Goal: Task Accomplishment & Management: Use online tool/utility

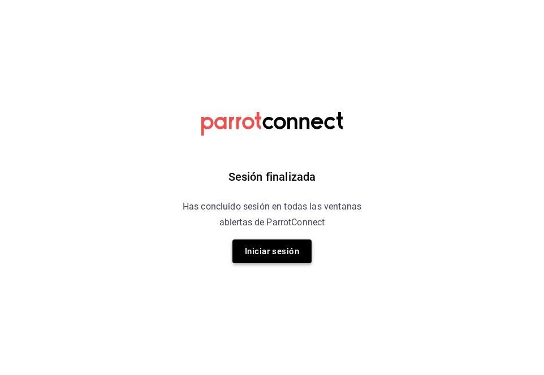
click at [248, 254] on button "Iniciar sesión" at bounding box center [271, 252] width 79 height 24
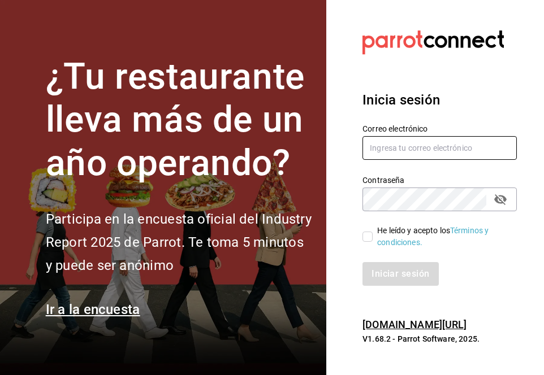
type input "mrngula@outlook.com"
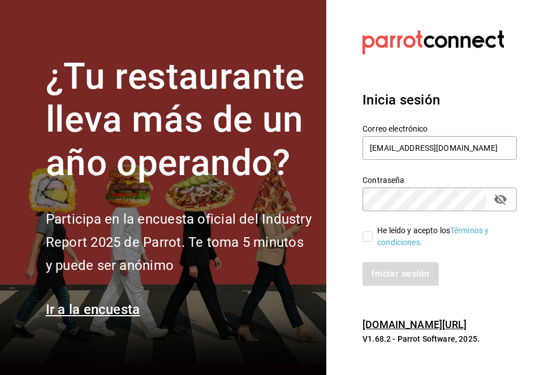
click at [367, 236] on input "He leído y acepto los Términos y condiciones." at bounding box center [367, 237] width 10 height 10
checkbox input "true"
click at [382, 276] on button "Iniciar sesión" at bounding box center [400, 274] width 77 height 24
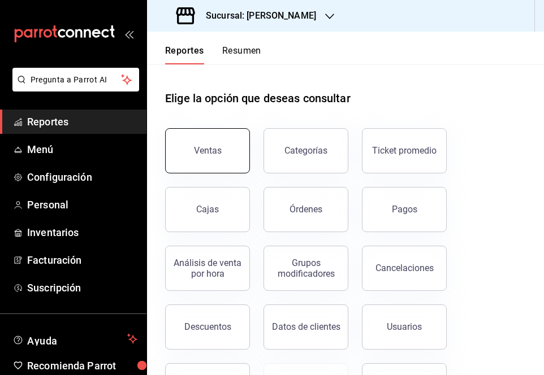
click at [226, 148] on button "Ventas" at bounding box center [207, 150] width 85 height 45
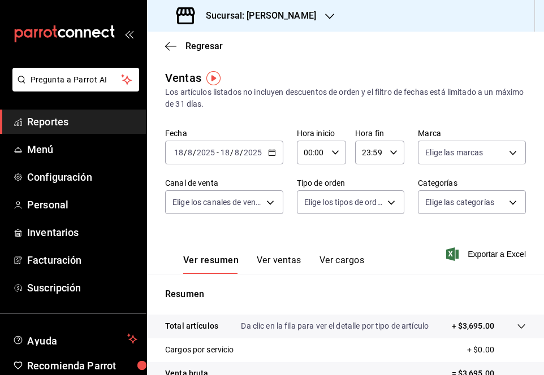
click at [271, 149] on icon "button" at bounding box center [272, 153] width 8 height 8
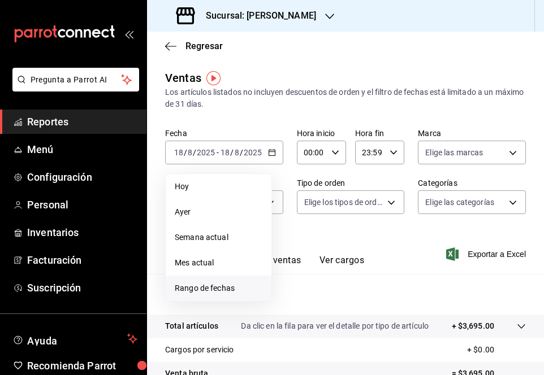
click at [203, 293] on span "Rango de fechas" at bounding box center [219, 289] width 88 height 12
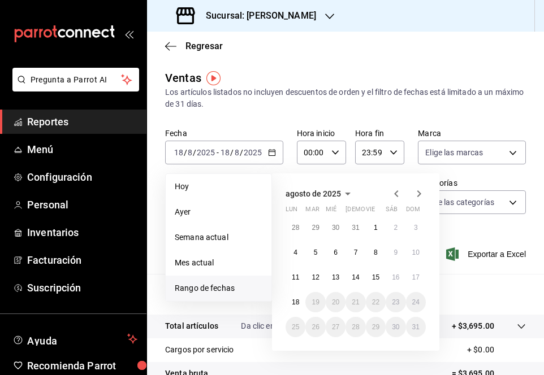
click at [398, 193] on icon "button" at bounding box center [396, 194] width 14 height 14
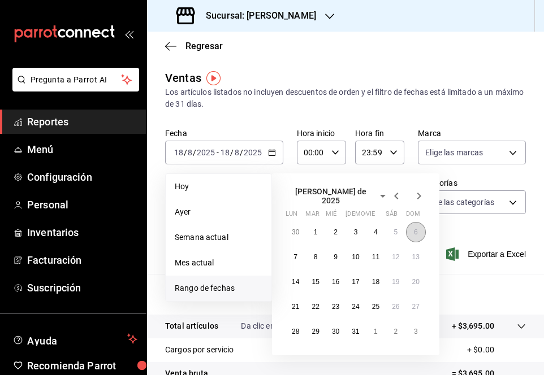
click at [417, 228] on abbr "6" at bounding box center [416, 232] width 4 height 8
click at [417, 228] on div "Ver resumen Ver ventas Ver cargos Exportar a Excel" at bounding box center [345, 251] width 397 height 46
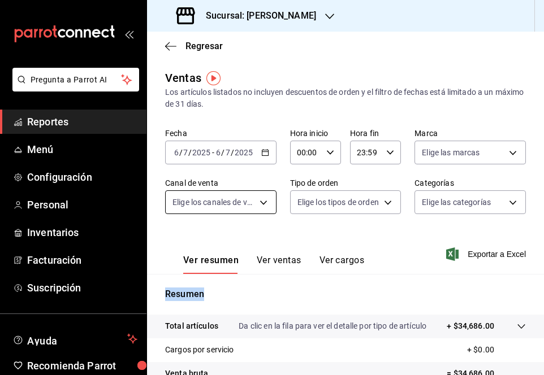
click at [261, 206] on body "Pregunta a Parrot AI Reportes Menú Configuración Personal Inventarios Facturaci…" at bounding box center [272, 187] width 544 height 375
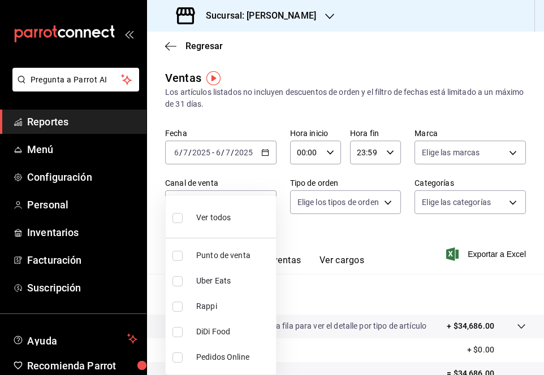
click at [342, 244] on div at bounding box center [272, 187] width 544 height 375
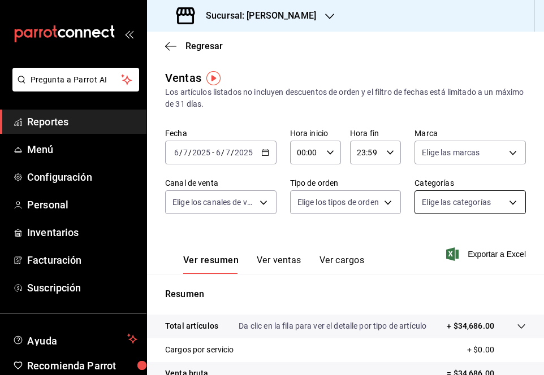
click at [468, 202] on body "Pregunta a Parrot AI Reportes Menú Configuración Personal Inventarios Facturaci…" at bounding box center [272, 187] width 544 height 375
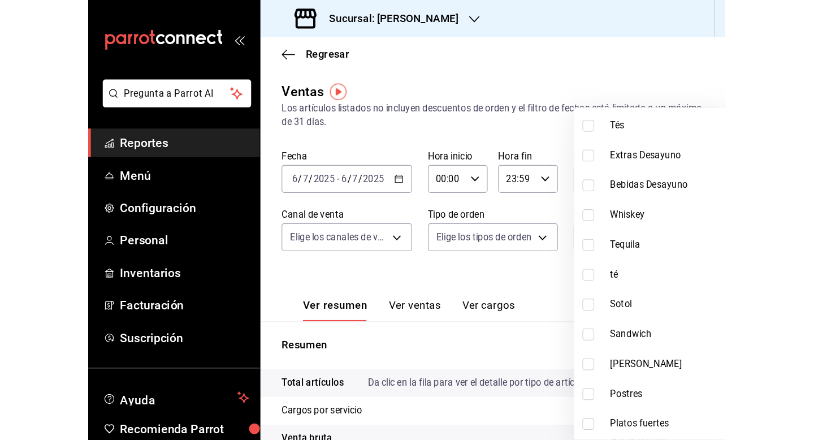
scroll to position [407, 0]
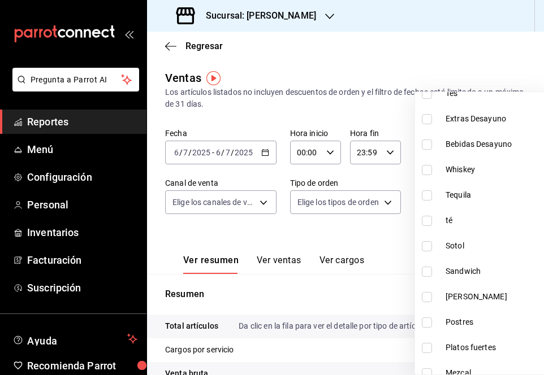
click at [428, 275] on input "checkbox" at bounding box center [427, 272] width 10 height 10
checkbox input "true"
type input "d76febf0-a062-440b-ad56-6fdd985f2c7f"
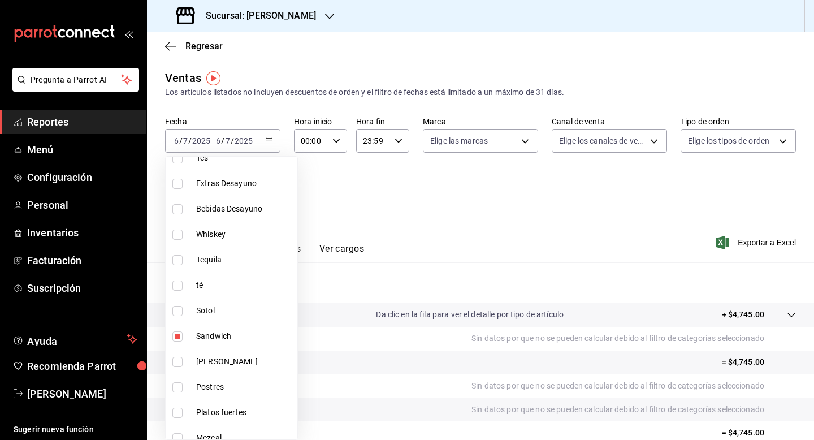
click at [418, 60] on div at bounding box center [407, 220] width 814 height 440
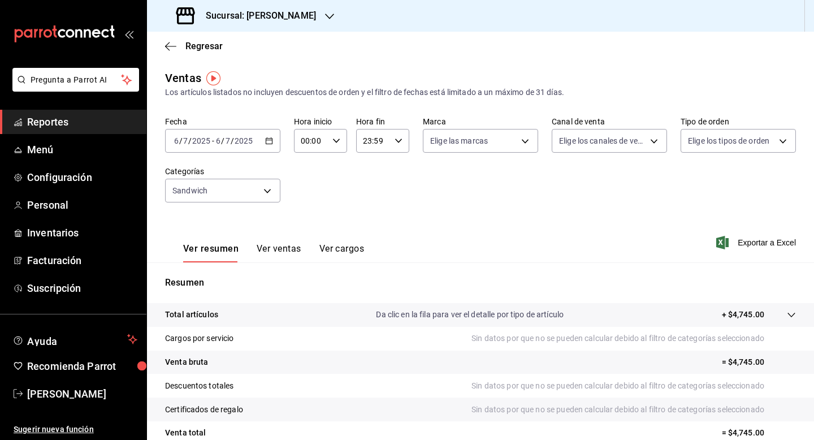
click at [291, 248] on button "Ver ventas" at bounding box center [279, 252] width 45 height 19
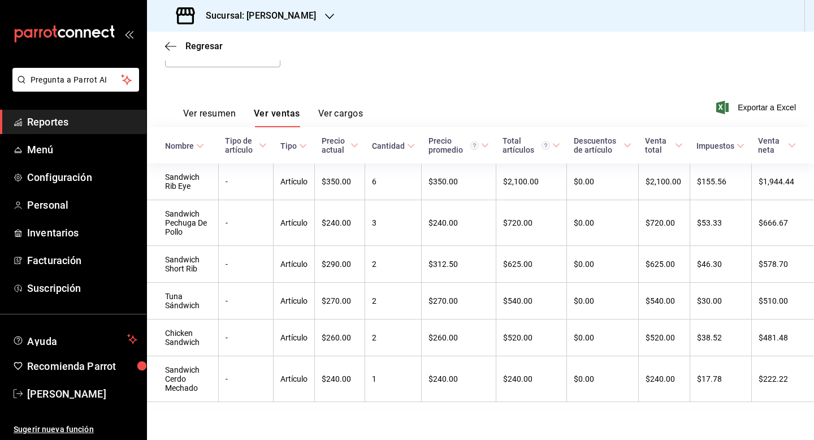
scroll to position [136, 0]
click at [336, 92] on div "Ver resumen Ver ventas Ver cargos Exportar a Excel" at bounding box center [480, 103] width 667 height 46
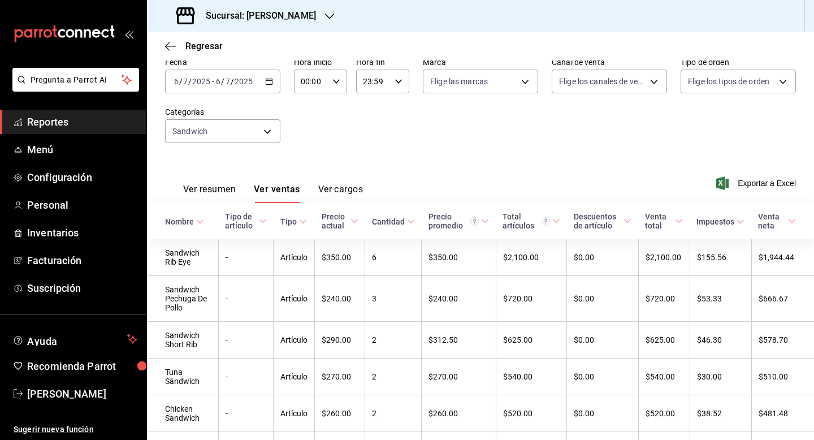
scroll to position [45, 0]
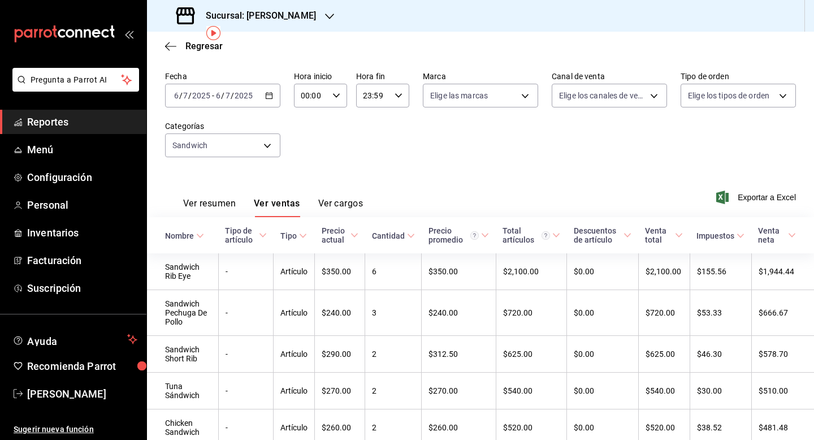
click at [275, 97] on div "[DATE] [DATE] - [DATE] [DATE]" at bounding box center [222, 96] width 115 height 24
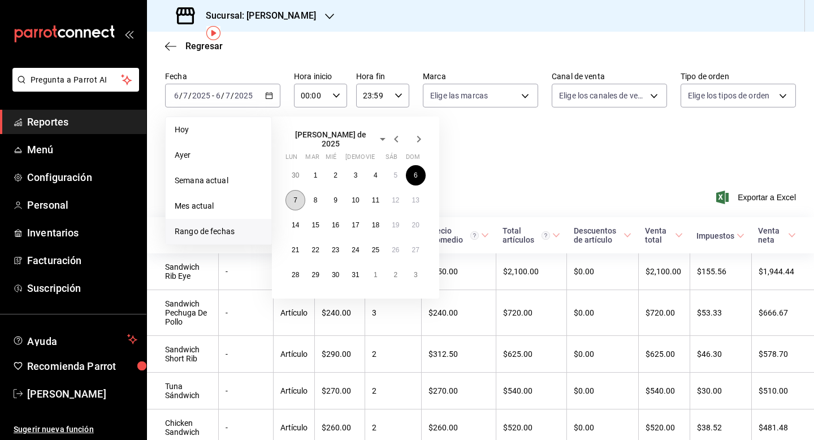
click at [293, 196] on abbr "7" at bounding box center [295, 200] width 4 height 8
click at [293, 195] on div "Ver resumen Ver ventas Ver cargos" at bounding box center [264, 200] width 198 height 33
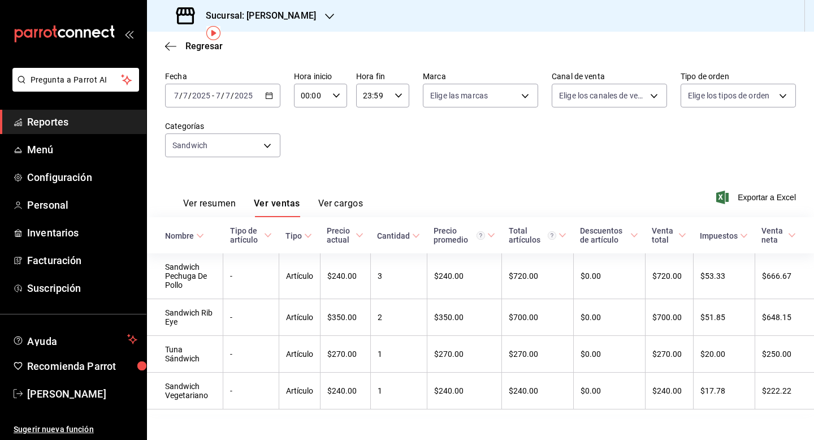
scroll to position [55, 0]
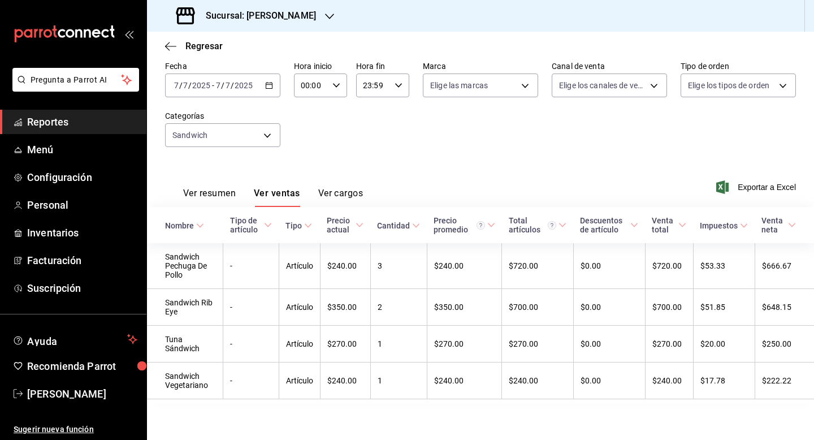
click at [246, 94] on div "[DATE] [DATE] - [DATE] [DATE]" at bounding box center [222, 85] width 115 height 24
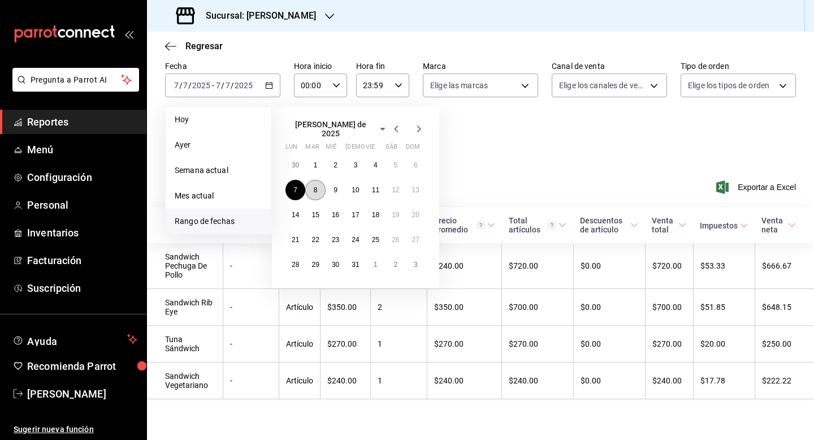
click at [314, 189] on button "8" at bounding box center [315, 190] width 20 height 20
click at [314, 189] on div "Ver resumen Ver ventas Ver cargos" at bounding box center [273, 197] width 180 height 19
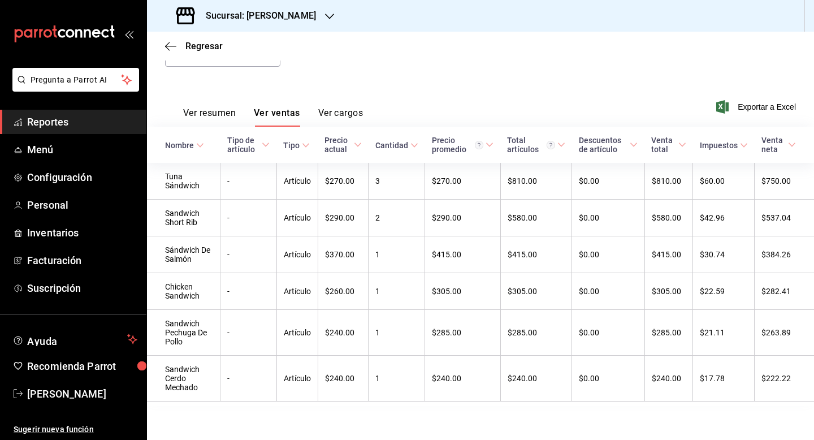
scroll to position [138, 0]
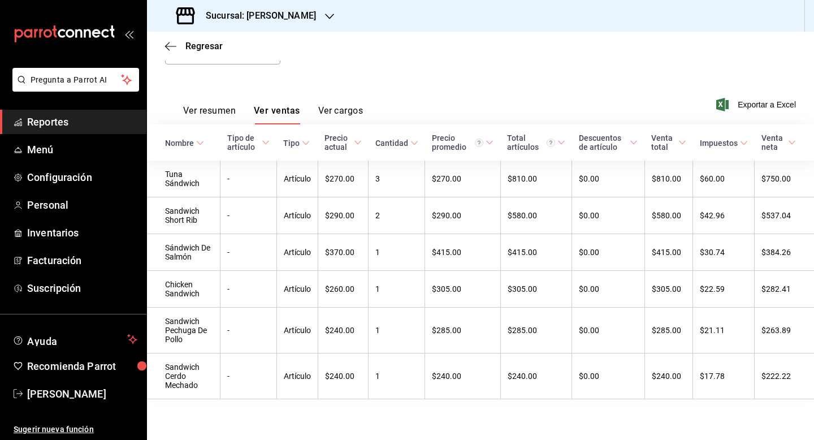
click at [363, 98] on div "Ver resumen Ver ventas Ver cargos" at bounding box center [264, 108] width 198 height 33
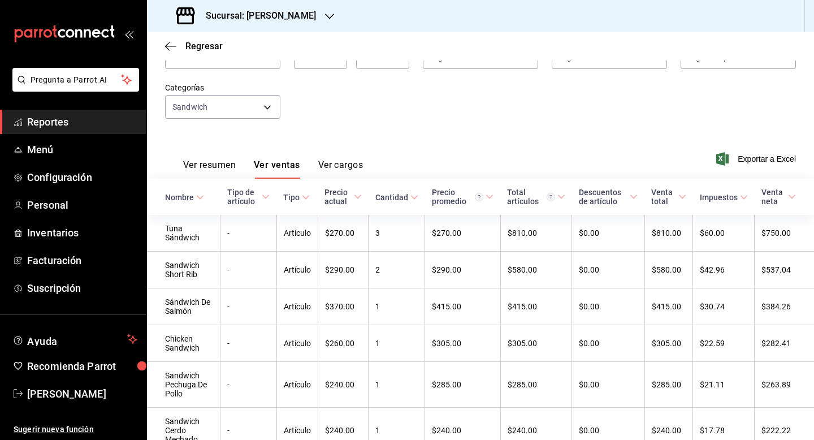
scroll to position [47, 0]
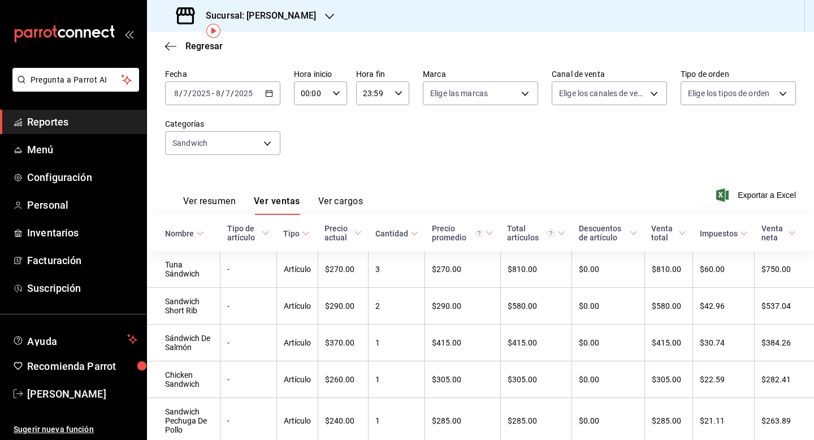
click at [267, 89] on icon "button" at bounding box center [269, 93] width 8 height 8
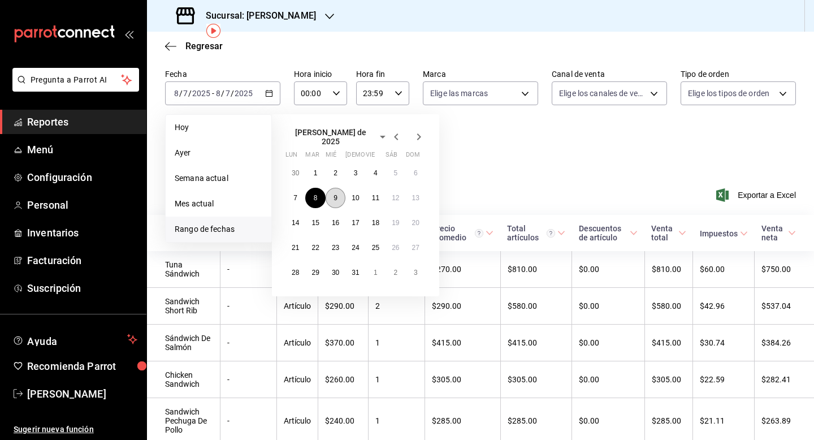
click at [341, 192] on button "9" at bounding box center [336, 198] width 20 height 20
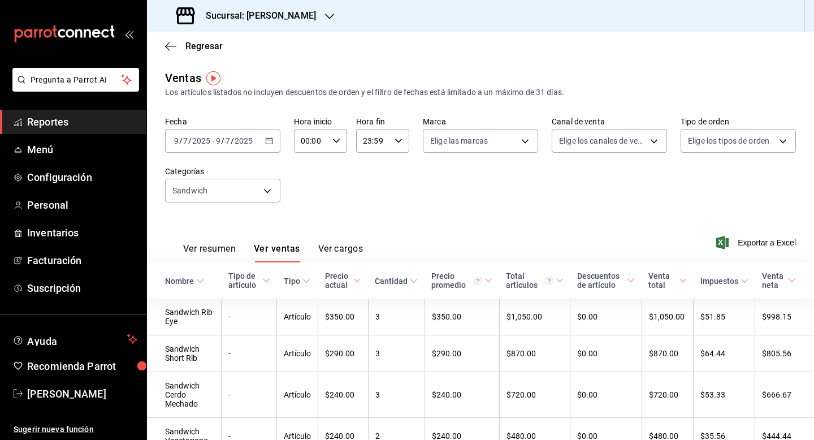
click at [362, 216] on div "Ver resumen Ver ventas Ver cargos Exportar a Excel" at bounding box center [480, 239] width 667 height 46
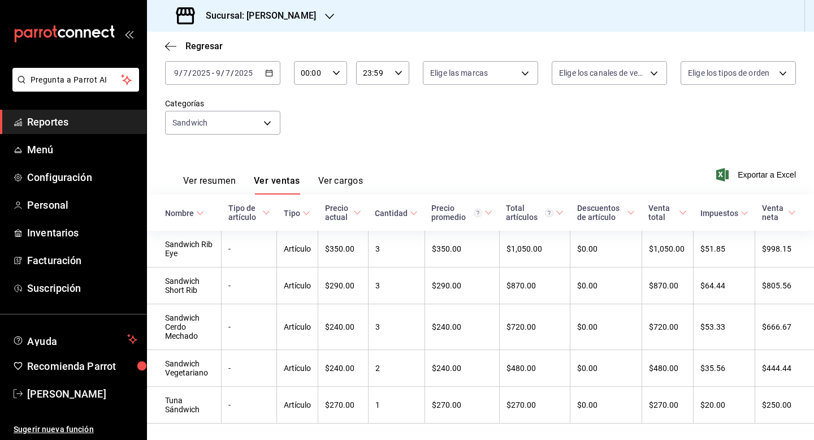
scroll to position [90, 0]
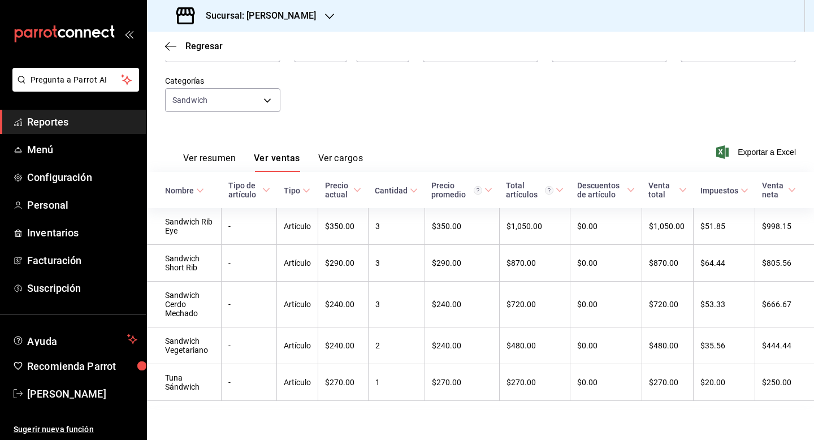
click at [345, 115] on div "Fecha [DATE] [DATE] - [DATE] [DATE] Hora inicio 00:00 Hora inicio Hora fin 23:5…" at bounding box center [480, 75] width 631 height 99
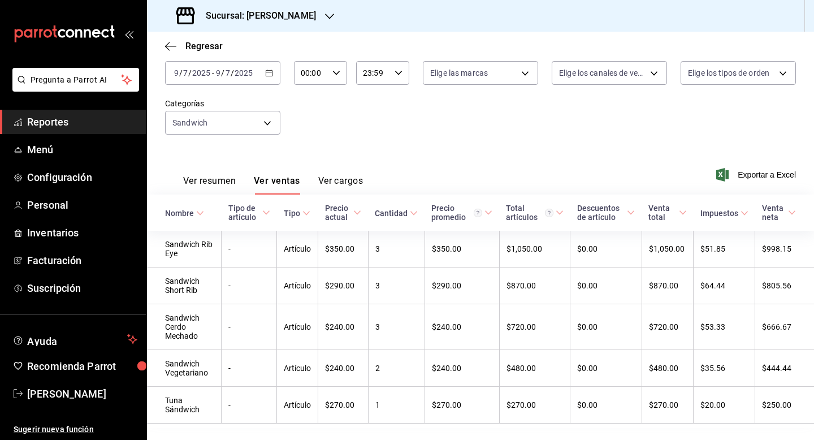
scroll to position [45, 0]
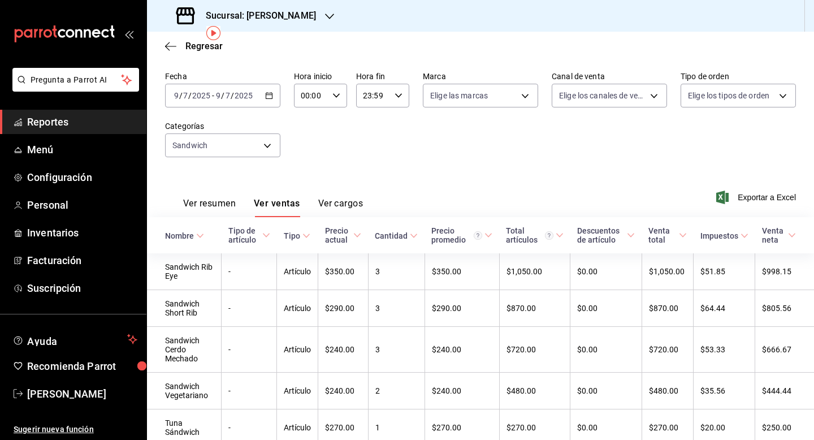
click at [261, 88] on div "[DATE] [DATE] - [DATE] [DATE]" at bounding box center [222, 96] width 115 height 24
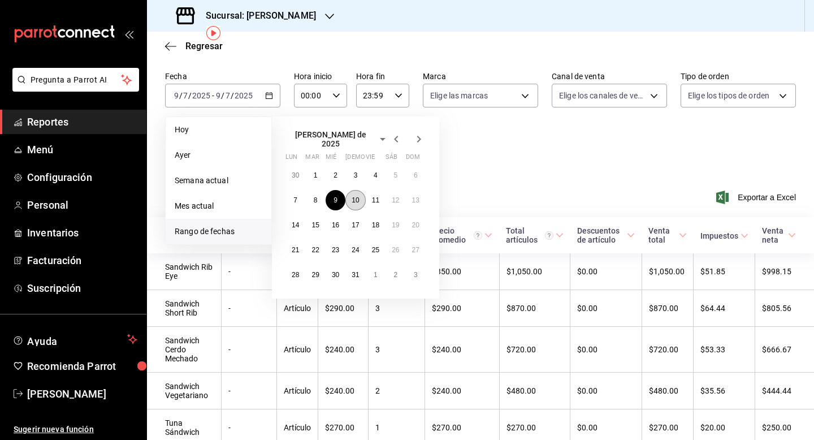
click at [357, 199] on abbr "10" at bounding box center [355, 200] width 7 height 8
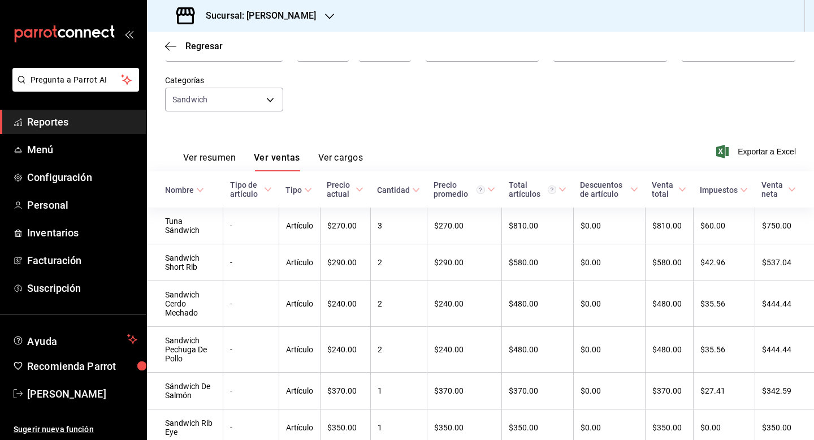
scroll to position [76, 0]
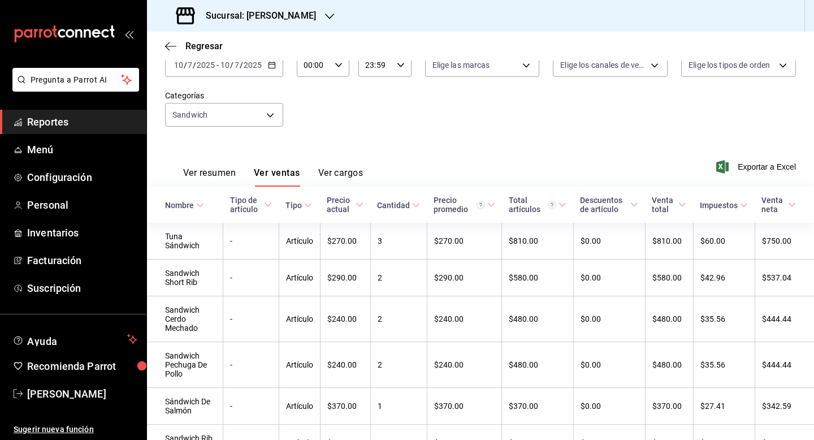
click at [270, 71] on div "[DATE] [DATE] - [DATE] [DATE]" at bounding box center [224, 65] width 118 height 24
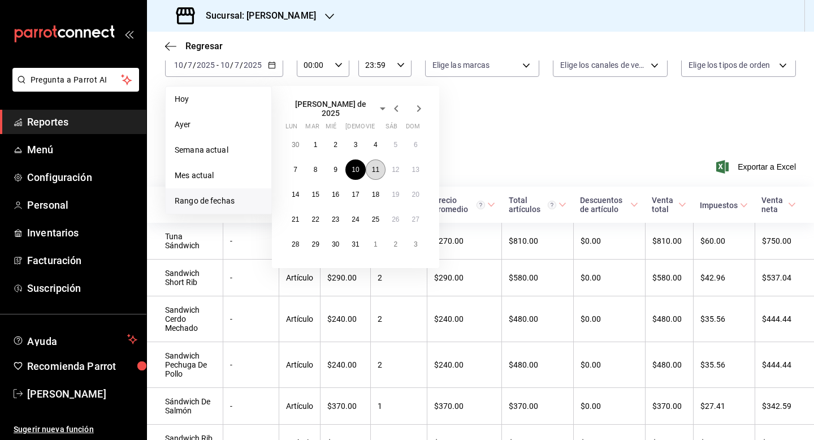
click at [378, 166] on abbr "11" at bounding box center [375, 170] width 7 height 8
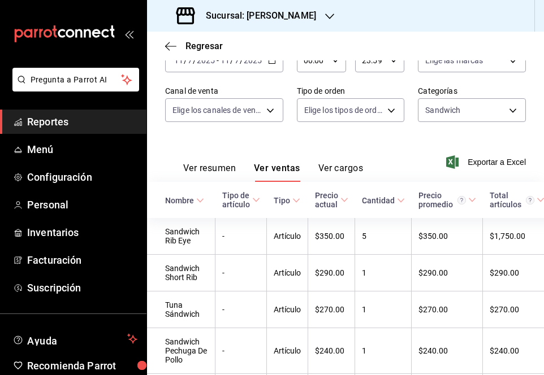
scroll to position [92, 0]
click at [255, 69] on div "[DATE] [DATE] - [DATE] [DATE]" at bounding box center [224, 61] width 118 height 24
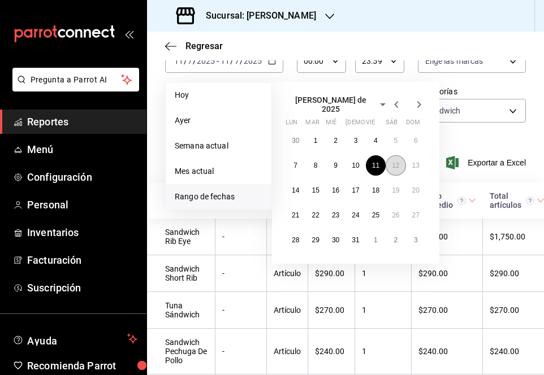
click at [395, 162] on abbr "12" at bounding box center [395, 166] width 7 height 8
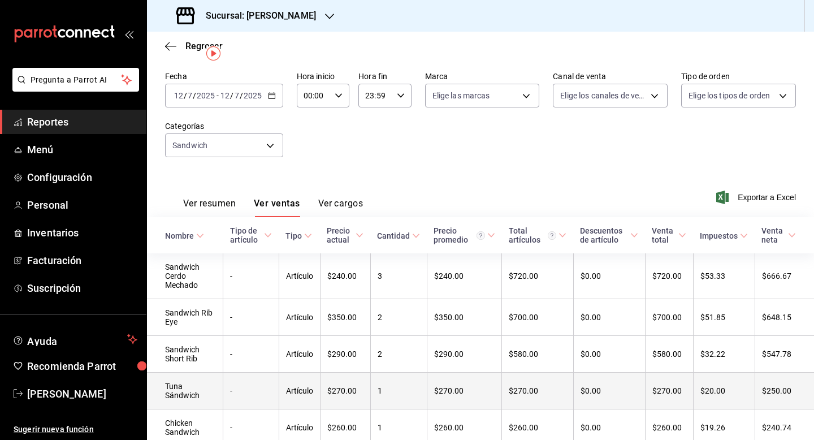
scroll to position [23, 0]
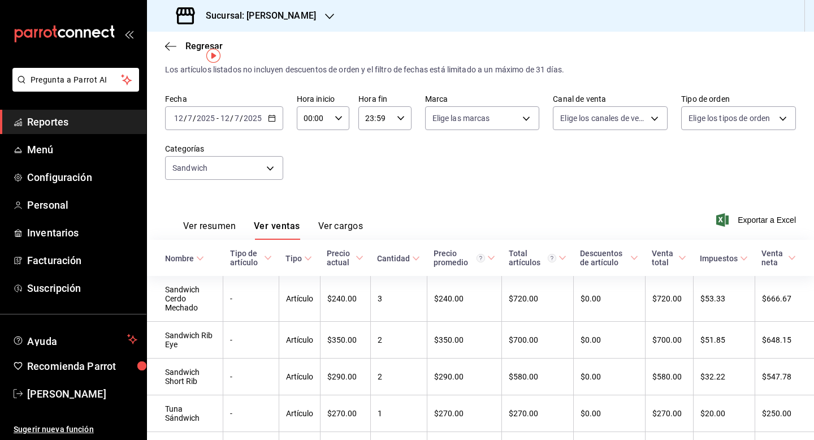
click at [271, 112] on div "[DATE] [DATE] - [DATE] [DATE]" at bounding box center [224, 118] width 118 height 24
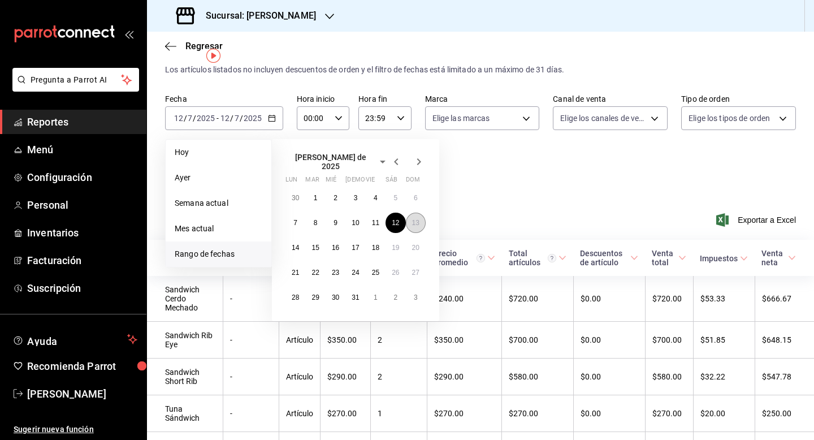
click at [423, 214] on button "13" at bounding box center [416, 223] width 20 height 20
click at [423, 214] on div "Ver resumen Ver ventas Ver cargos Exportar a Excel" at bounding box center [480, 216] width 667 height 46
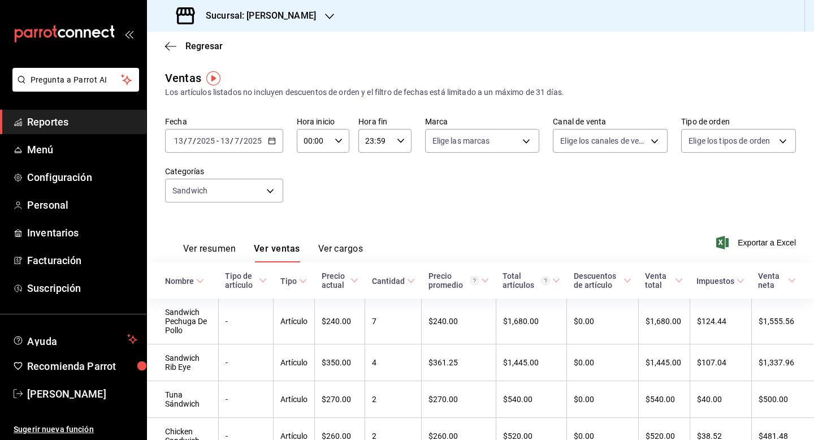
click at [410, 200] on div "Fecha [DATE] [DATE] - [DATE] [DATE] Hora inicio 00:00 Hora inicio Hora fin 23:5…" at bounding box center [480, 165] width 631 height 99
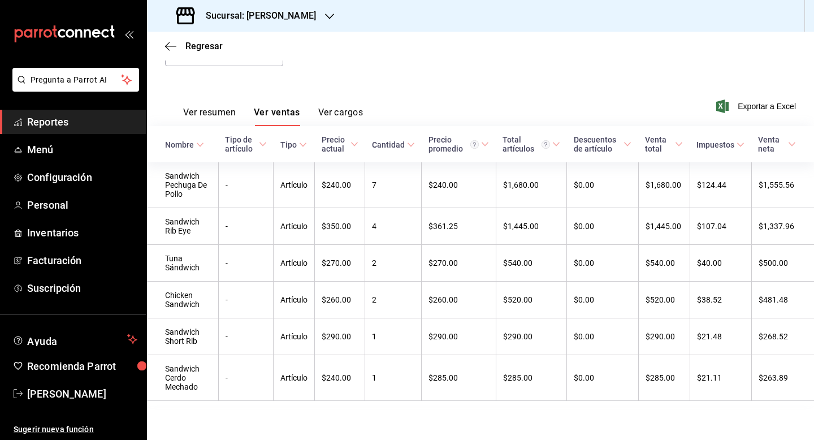
scroll to position [138, 0]
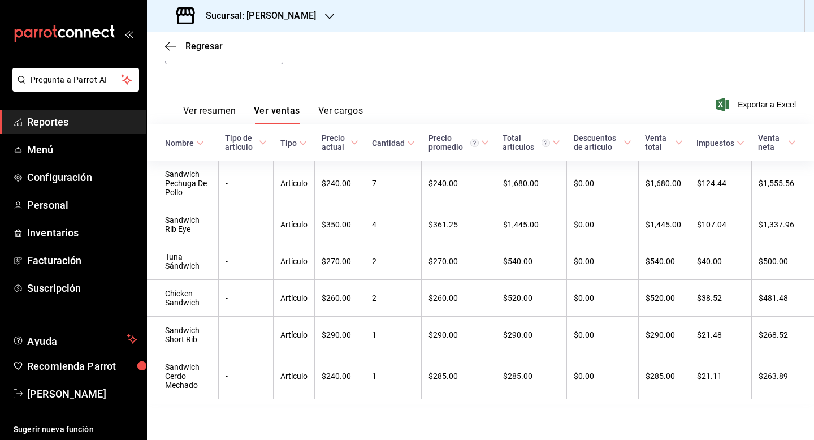
click at [380, 79] on div "Ver resumen Ver ventas Ver cargos Exportar a Excel" at bounding box center [480, 101] width 667 height 46
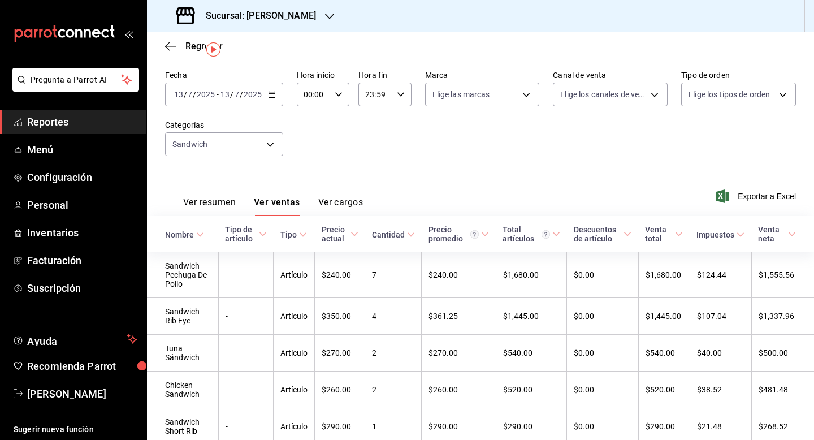
scroll to position [25, 0]
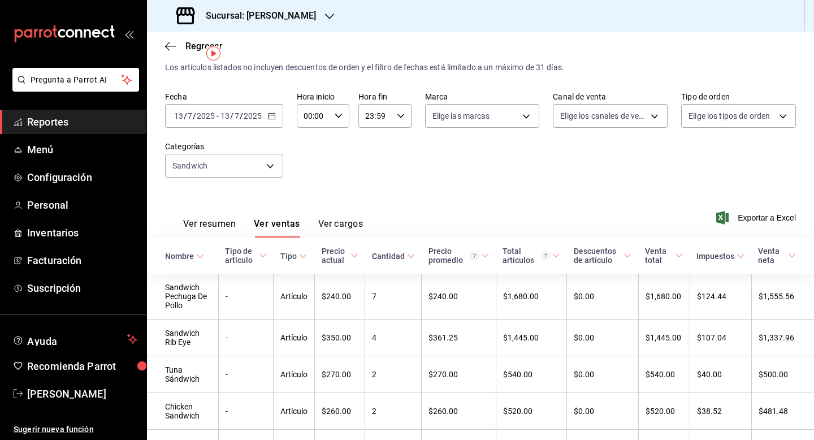
click at [274, 121] on div "[DATE] [DATE] - [DATE] [DATE]" at bounding box center [224, 116] width 118 height 24
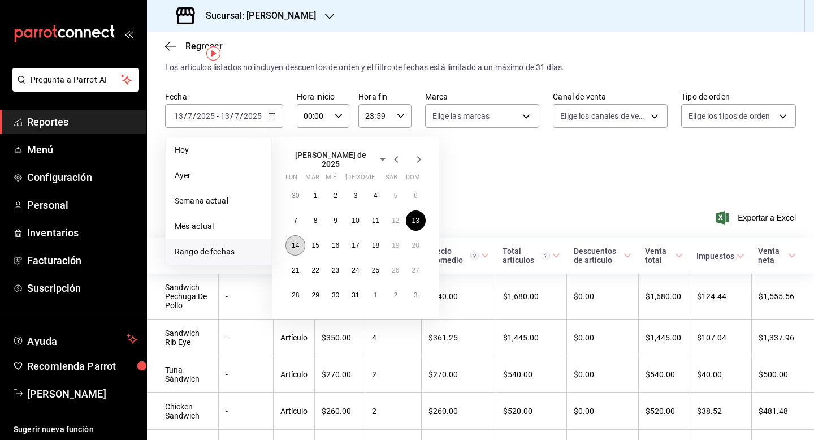
click at [292, 244] on abbr "14" at bounding box center [295, 245] width 7 height 8
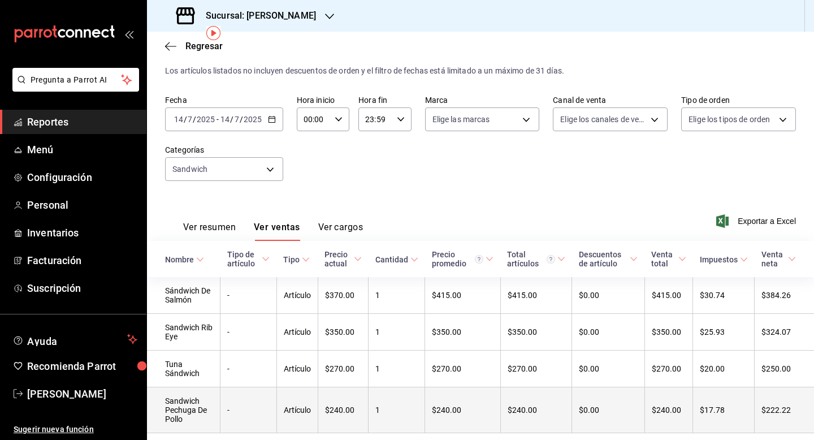
scroll to position [55, 0]
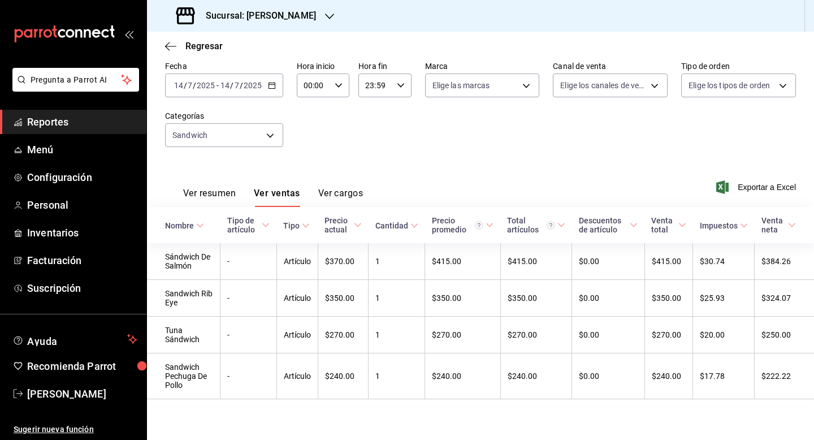
click at [271, 84] on icon "button" at bounding box center [272, 85] width 8 height 8
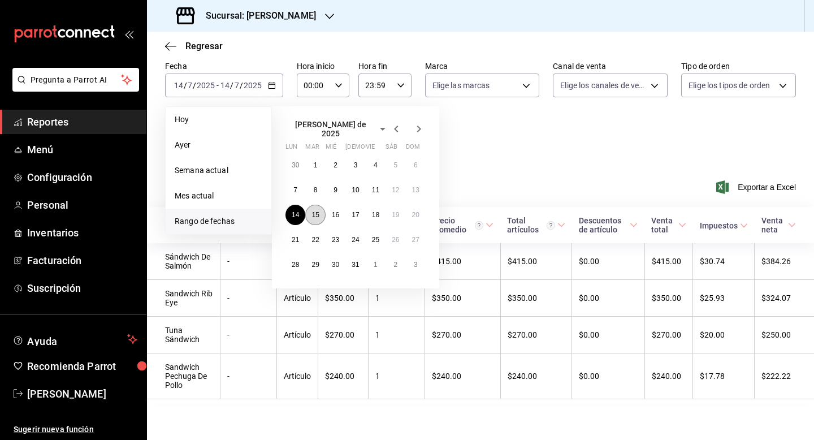
click at [319, 213] on button "15" at bounding box center [315, 215] width 20 height 20
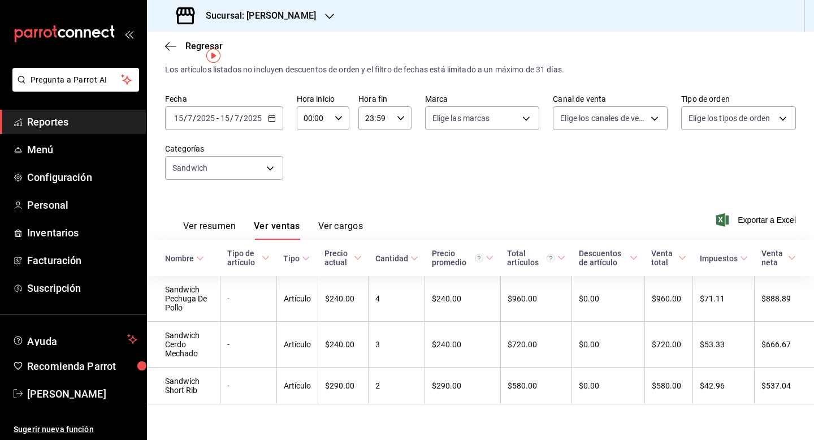
scroll to position [28, 0]
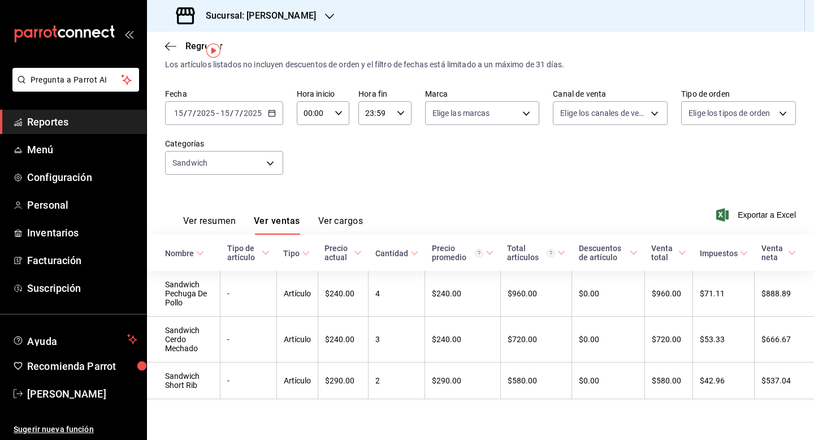
click at [275, 117] on div "[DATE] [DATE] - [DATE] [DATE]" at bounding box center [224, 113] width 118 height 24
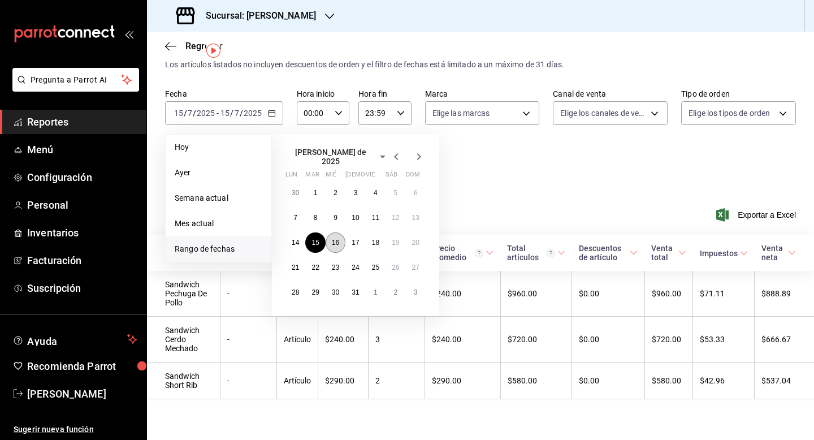
click at [340, 242] on button "16" at bounding box center [336, 242] width 20 height 20
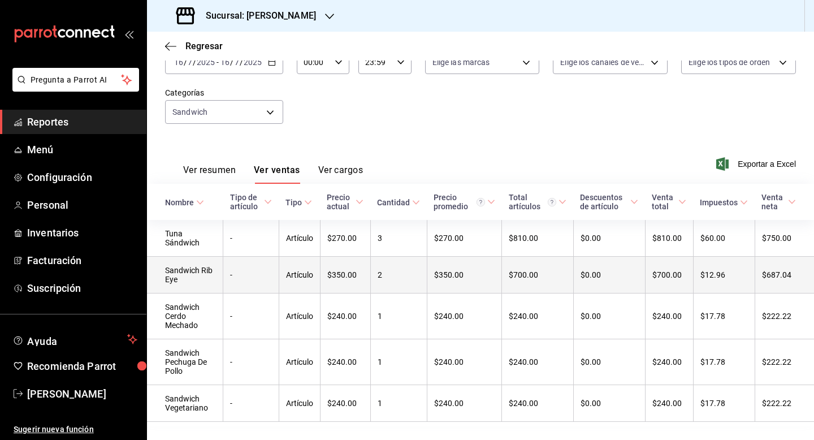
scroll to position [101, 0]
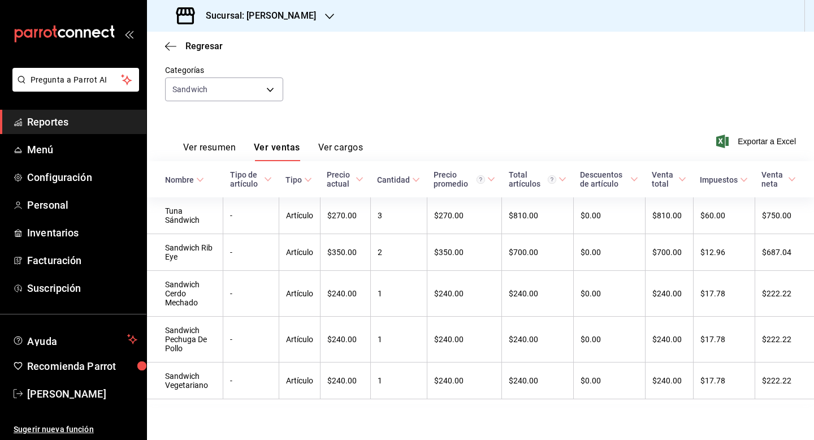
click at [306, 71] on div "Fecha [DATE] [DATE] - [DATE] [DATE] Hora inicio 00:00 Hora inicio Hora fin 23:5…" at bounding box center [480, 64] width 631 height 99
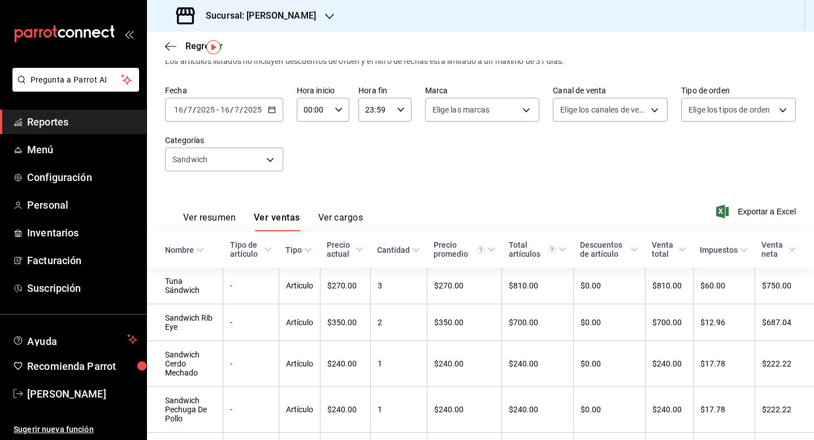
scroll to position [11, 0]
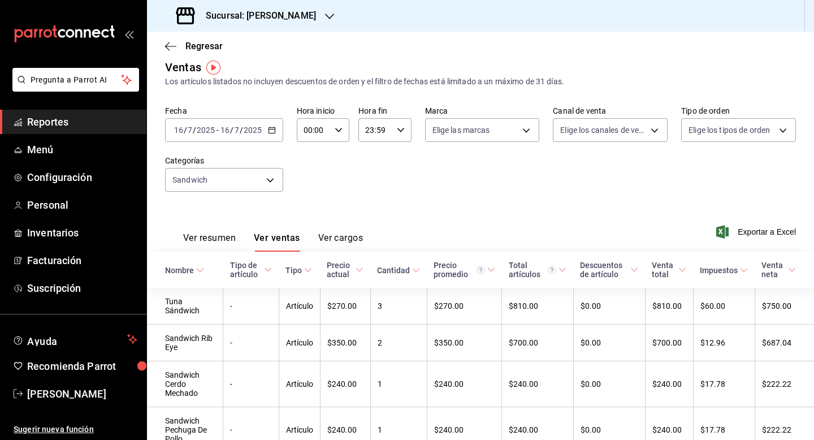
click at [272, 132] on icon "button" at bounding box center [272, 130] width 8 height 8
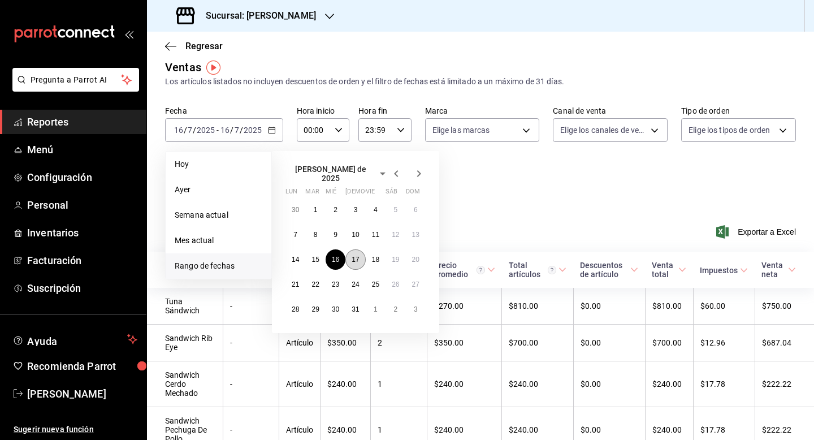
click at [361, 258] on button "17" at bounding box center [355, 259] width 20 height 20
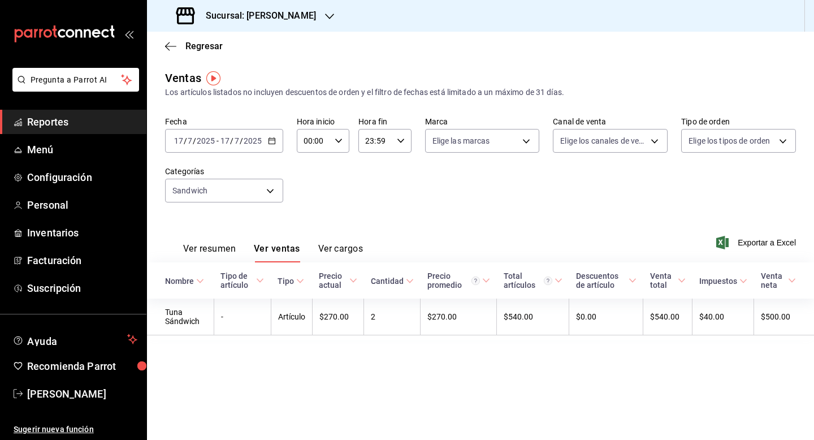
click at [268, 140] on icon "button" at bounding box center [272, 141] width 8 height 8
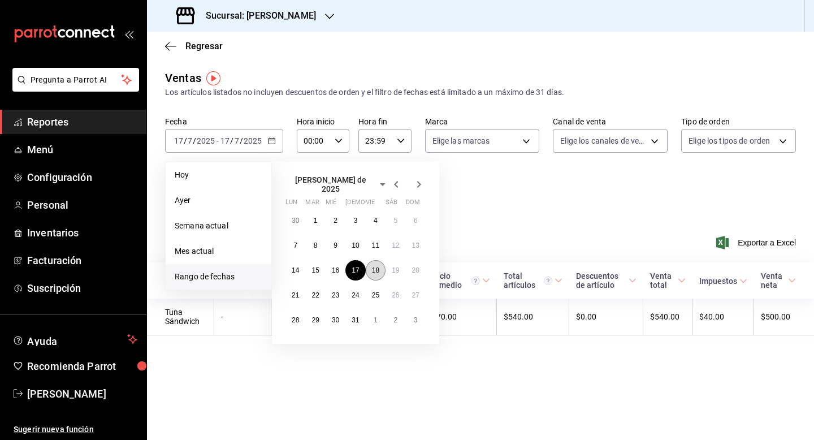
click at [378, 268] on abbr "18" at bounding box center [375, 270] width 7 height 8
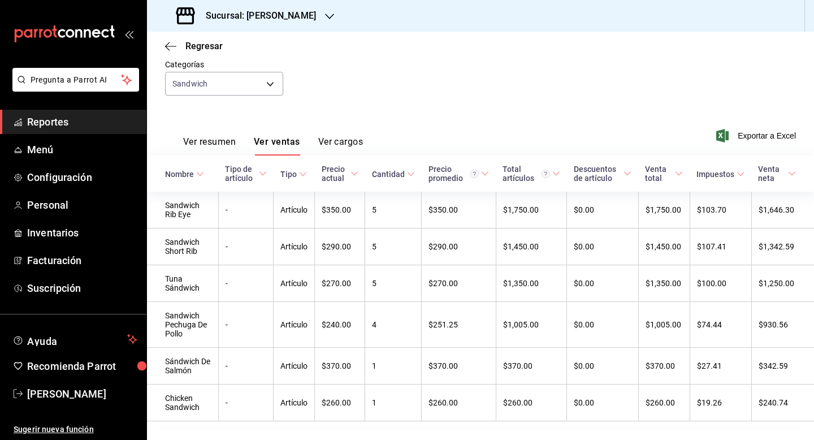
scroll to position [113, 0]
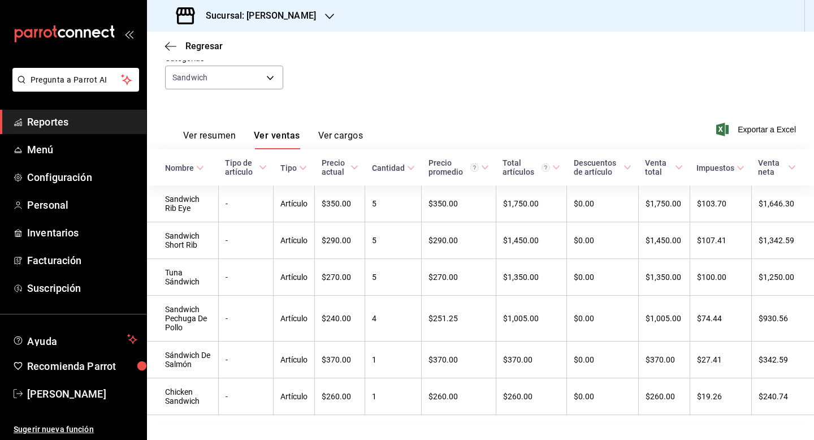
click at [542, 76] on div "Fecha [DATE] [DATE] - [DATE] [DATE] Hora inicio 00:00 Hora inicio Hora fin 23:5…" at bounding box center [480, 52] width 631 height 99
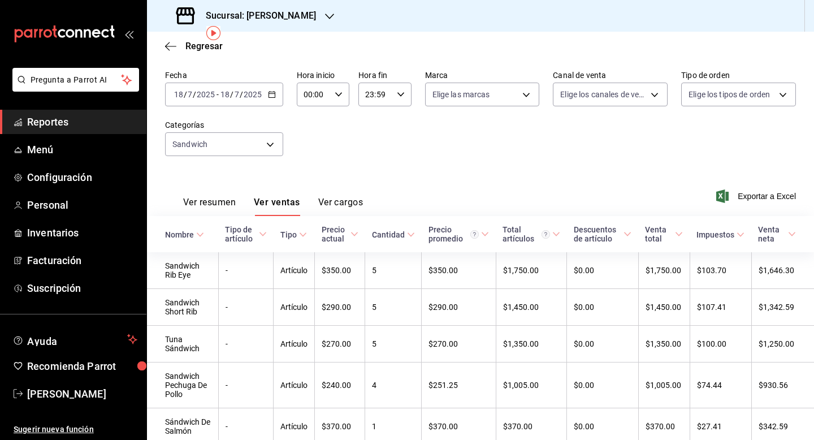
scroll to position [45, 0]
click at [281, 94] on div "[DATE] [DATE] - [DATE] [DATE]" at bounding box center [224, 96] width 118 height 24
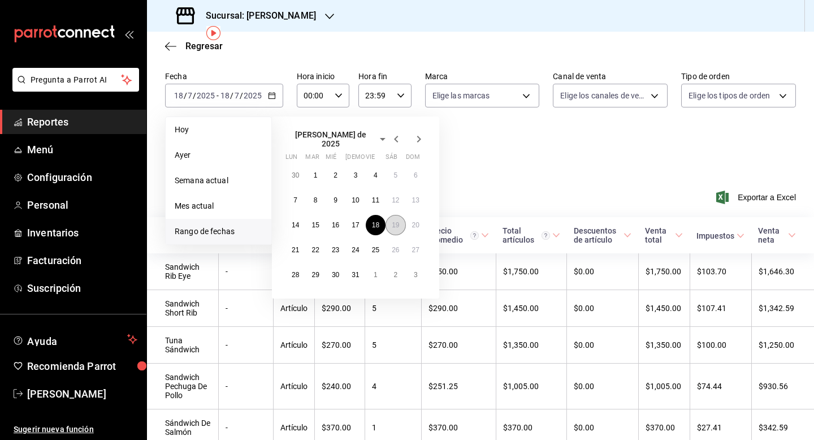
click at [394, 222] on abbr "19" at bounding box center [395, 225] width 7 height 8
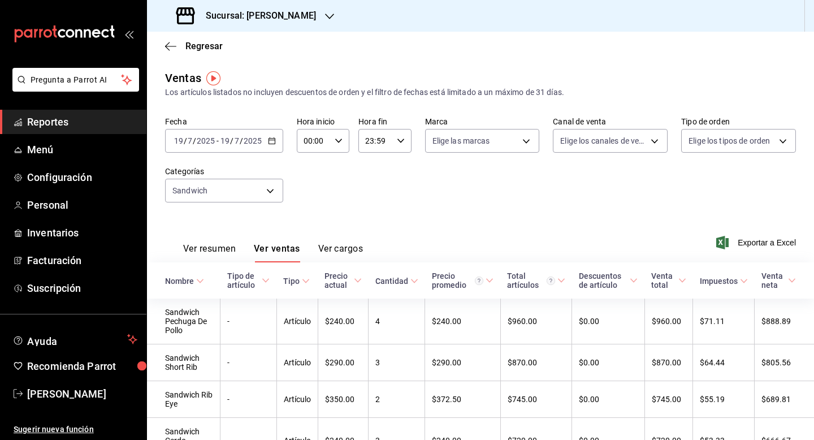
click at [368, 181] on div "Fecha [DATE] [DATE] - [DATE] [DATE] Hora inicio 00:00 Hora inicio Hora fin 23:5…" at bounding box center [480, 165] width 631 height 99
